Goal: Task Accomplishment & Management: Manage account settings

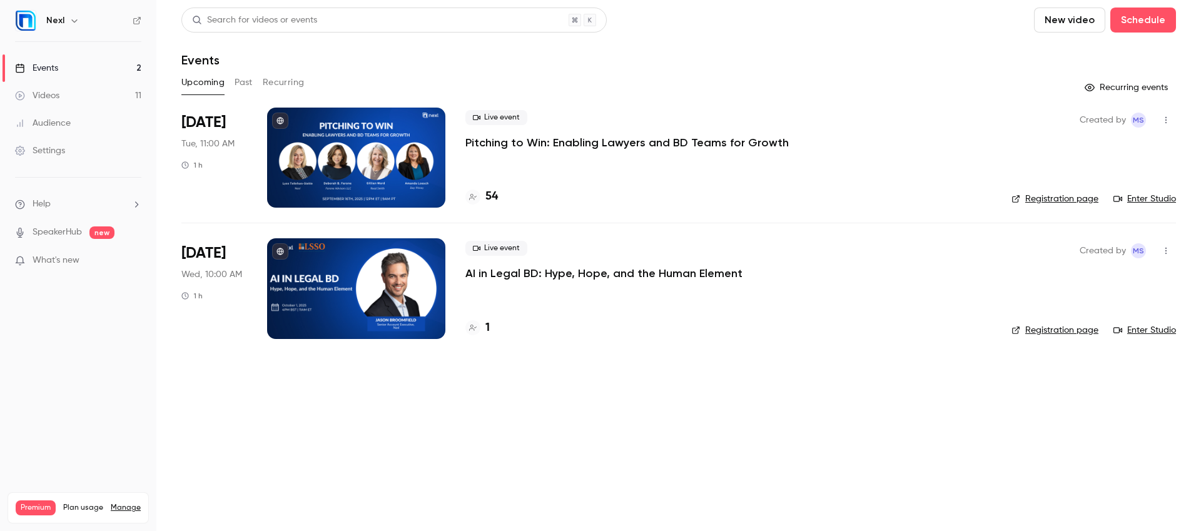
scroll to position [562, 0]
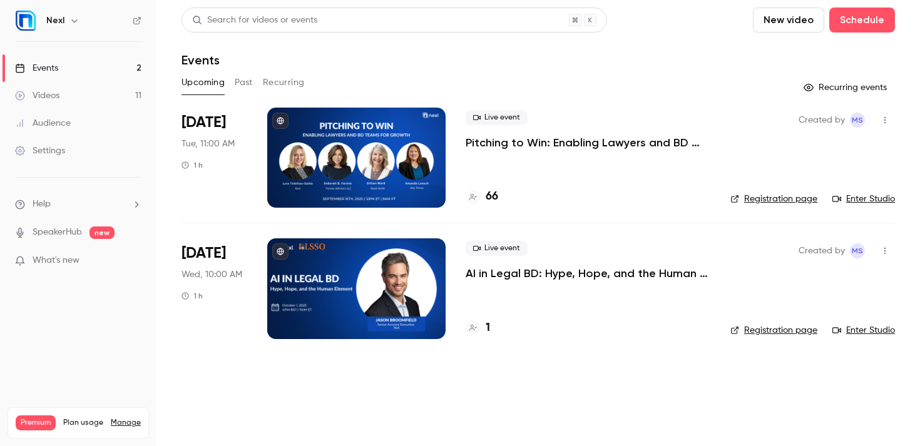
click at [402, 276] on div at bounding box center [356, 288] width 178 height 100
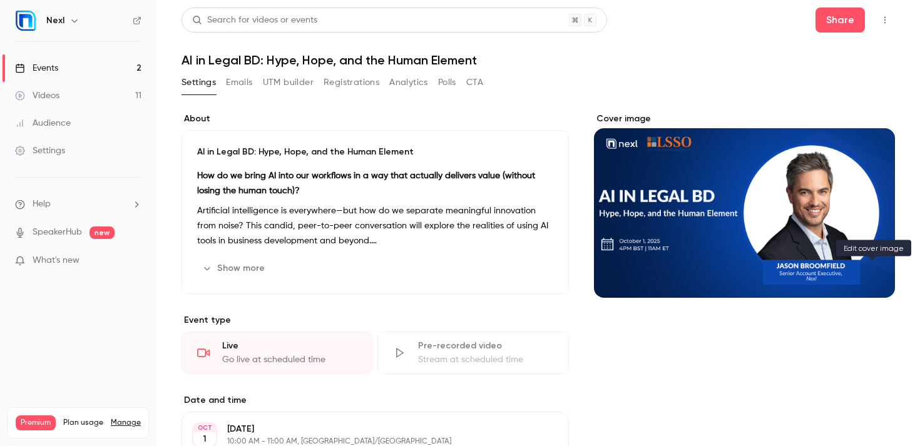
click at [871, 268] on button "Cover image" at bounding box center [872, 275] width 25 height 25
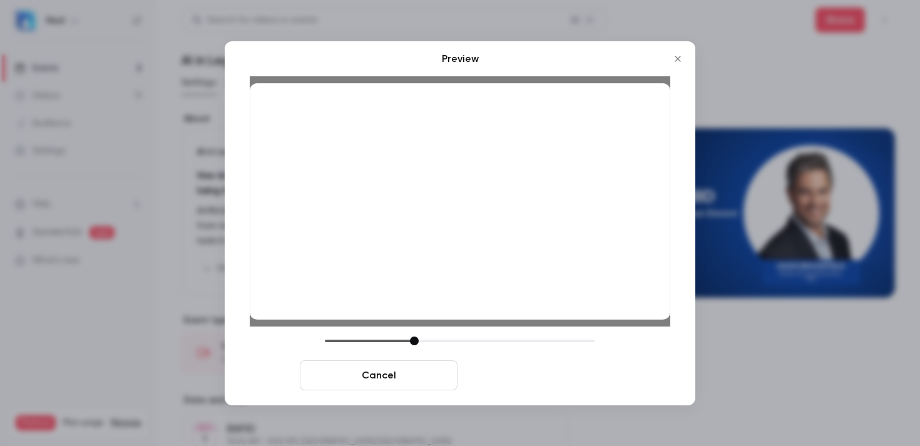
click at [534, 375] on button "Save cover" at bounding box center [541, 375] width 158 height 30
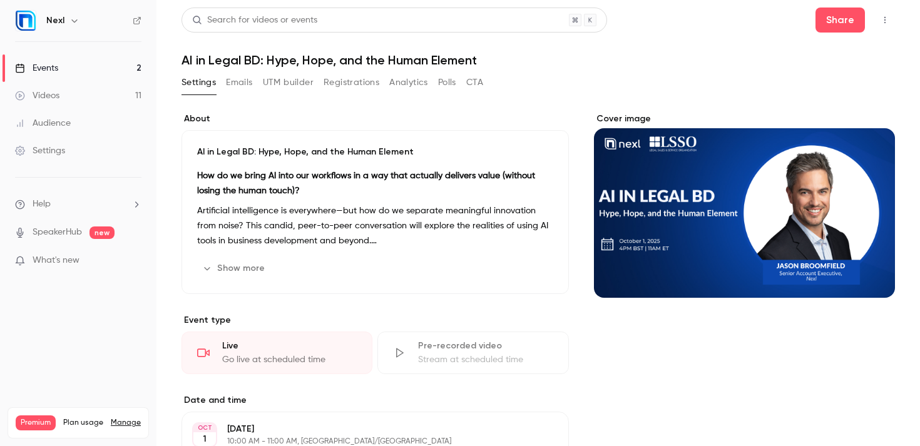
click at [84, 69] on link "Events 2" at bounding box center [78, 68] width 156 height 28
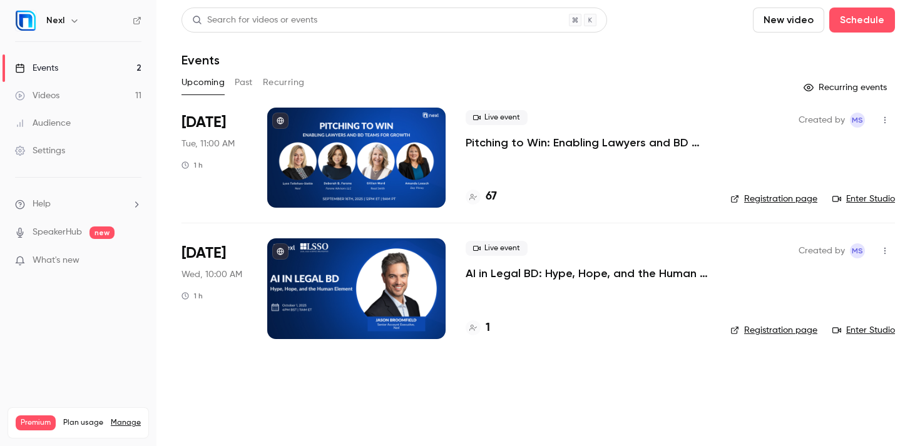
click at [547, 153] on div "Live event Pitching to Win: Enabling Lawyers and BD Teams for Growth 67" at bounding box center [587, 158] width 245 height 100
click at [550, 140] on p "Pitching to Win: Enabling Lawyers and BD Teams for Growth" at bounding box center [587, 142] width 245 height 15
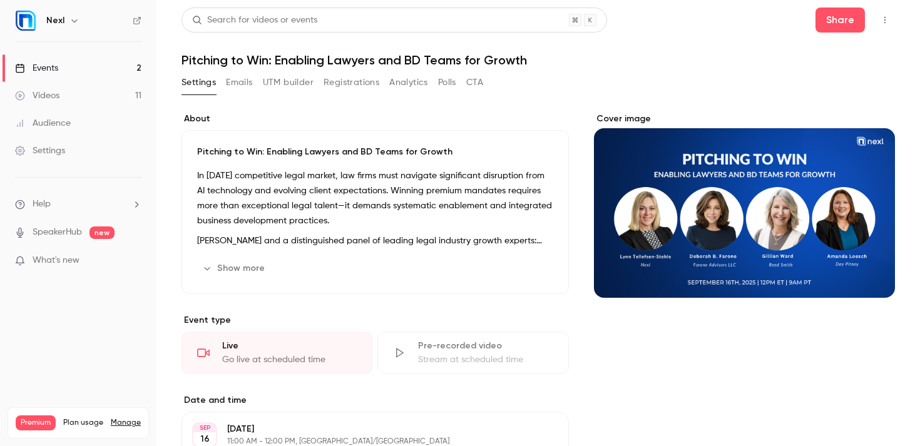
click at [330, 86] on button "Registrations" at bounding box center [351, 83] width 56 height 20
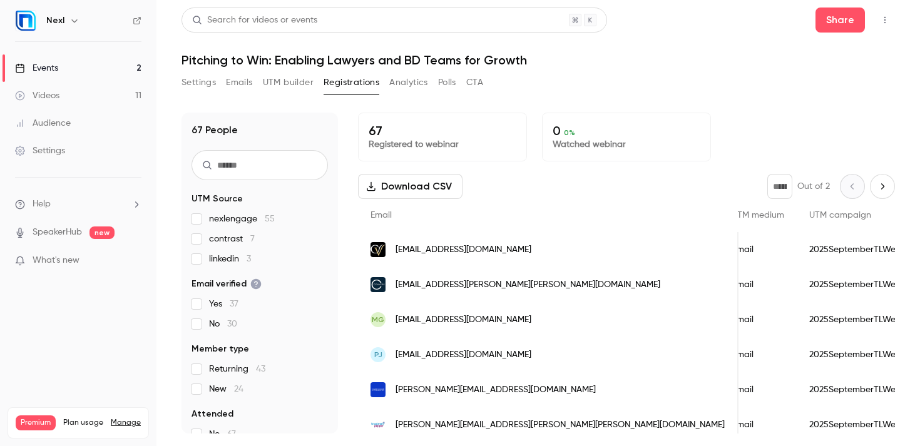
scroll to position [0, 1336]
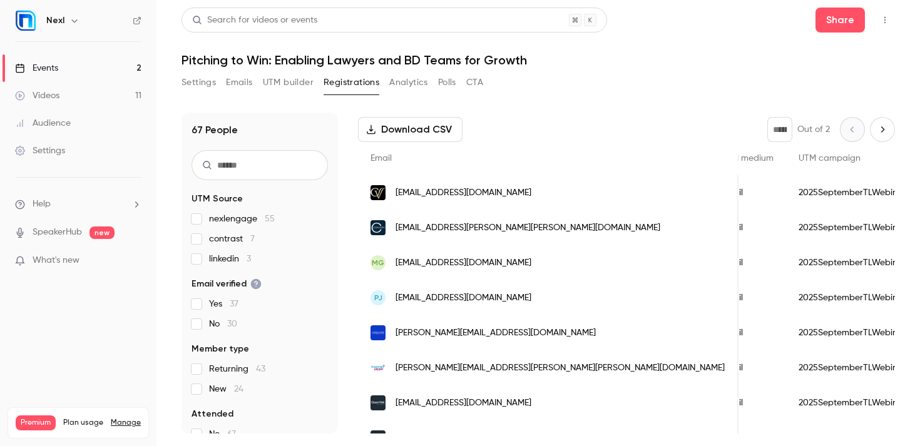
scroll to position [0, 0]
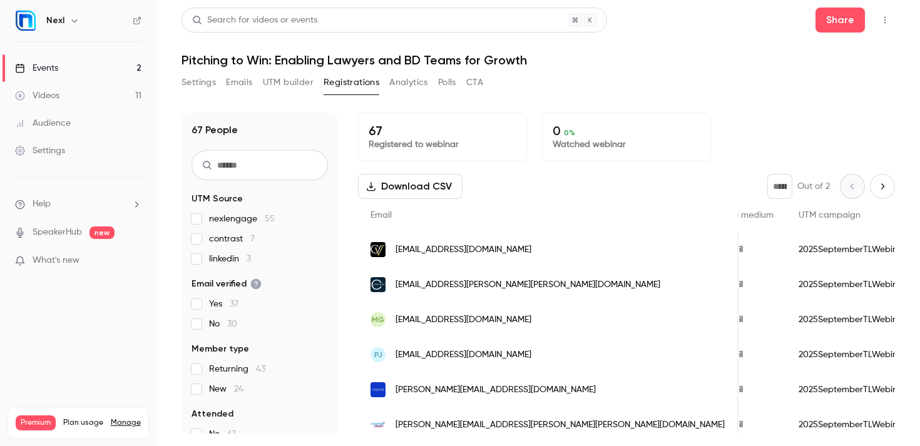
click at [885, 192] on button "Next page" at bounding box center [882, 186] width 25 height 25
type input "*"
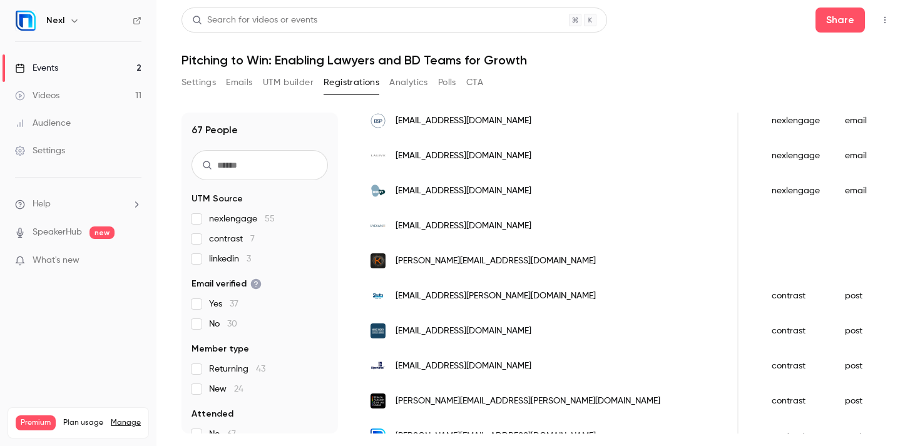
scroll to position [303, 0]
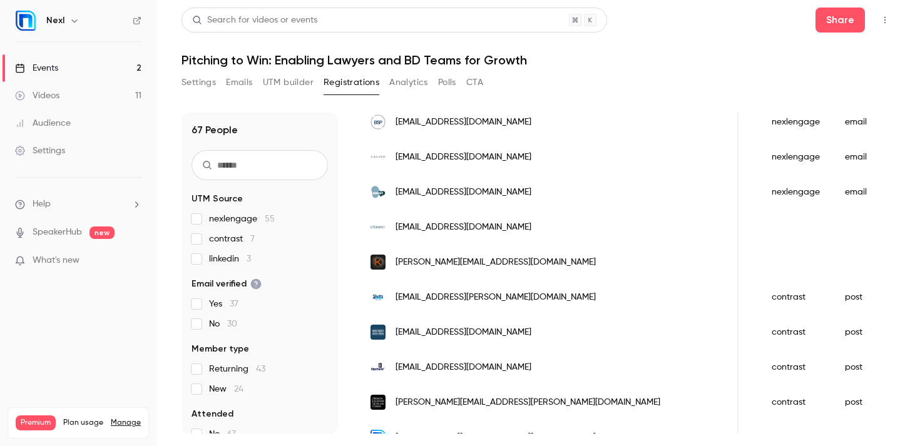
click at [450, 228] on span "[EMAIL_ADDRESS][DOMAIN_NAME]" at bounding box center [463, 227] width 136 height 13
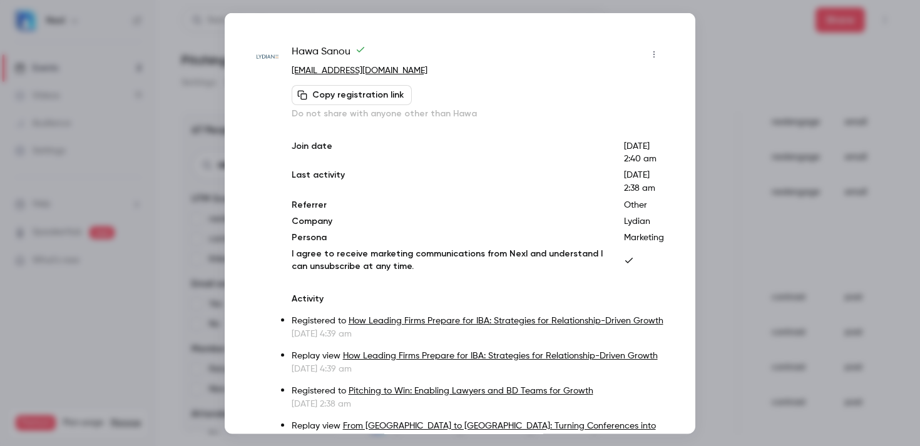
click at [654, 51] on icon "button" at bounding box center [653, 54] width 1 height 7
click at [484, 235] on div at bounding box center [460, 223] width 920 height 446
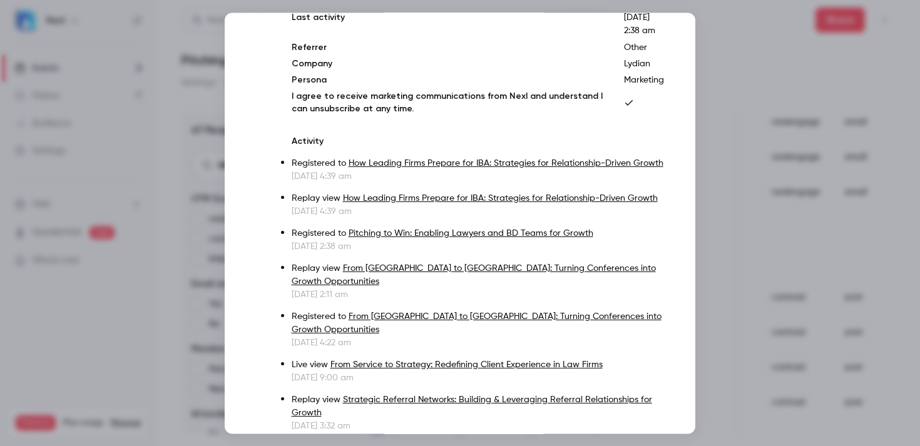
scroll to position [161, 0]
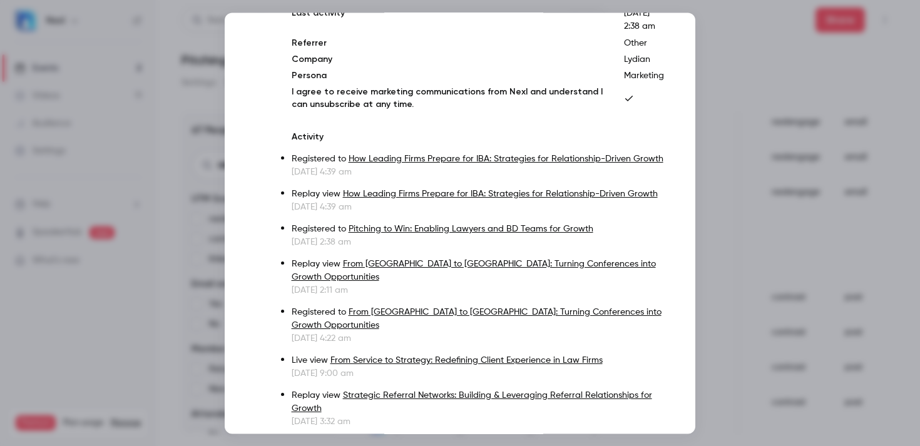
click at [770, 231] on div at bounding box center [460, 223] width 920 height 446
